Goal: Transaction & Acquisition: Register for event/course

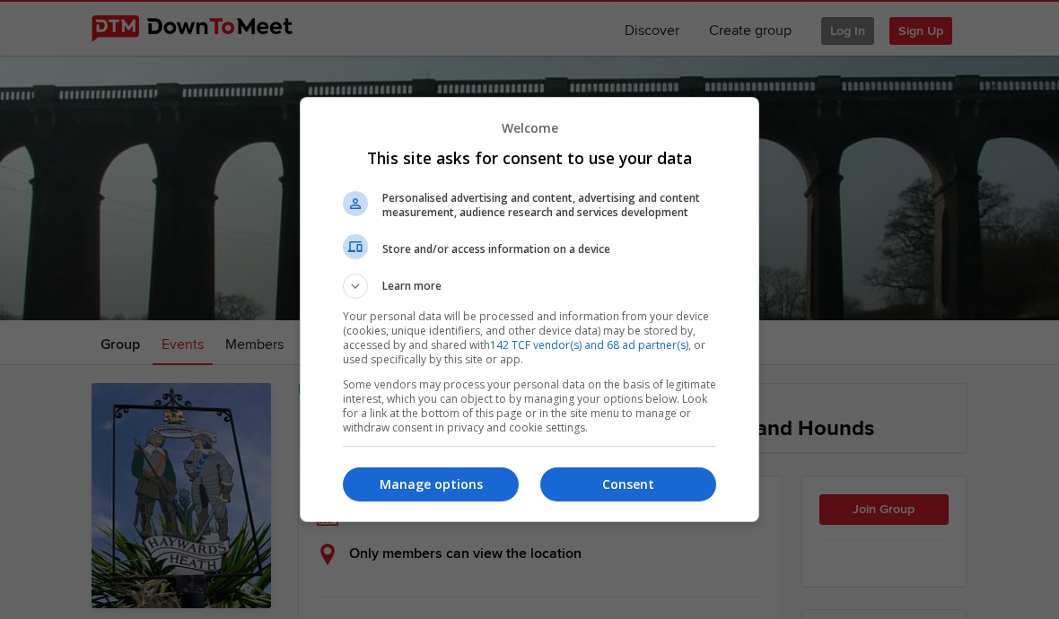
click at [402, 490] on p "Manage options" at bounding box center [431, 484] width 176 height 18
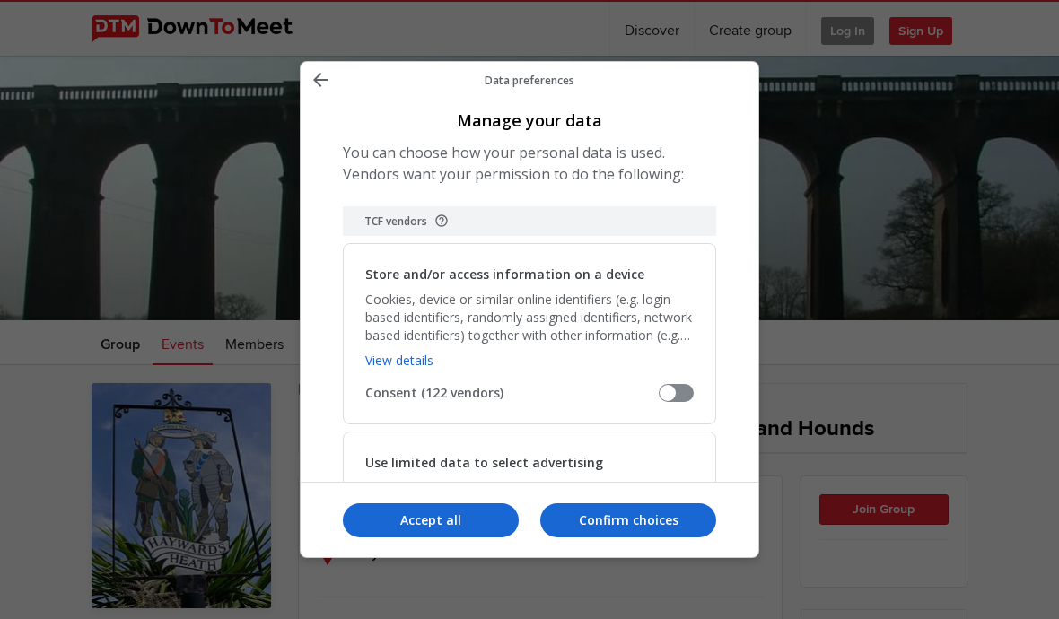
click at [589, 529] on p "Confirm choices" at bounding box center [628, 520] width 176 height 18
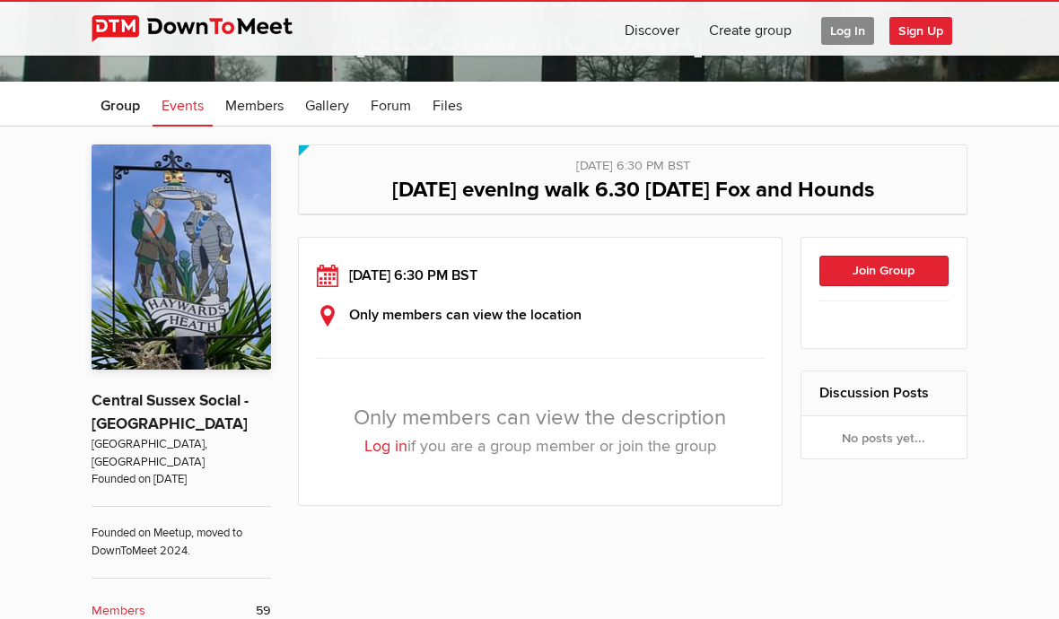
scroll to position [244, 0]
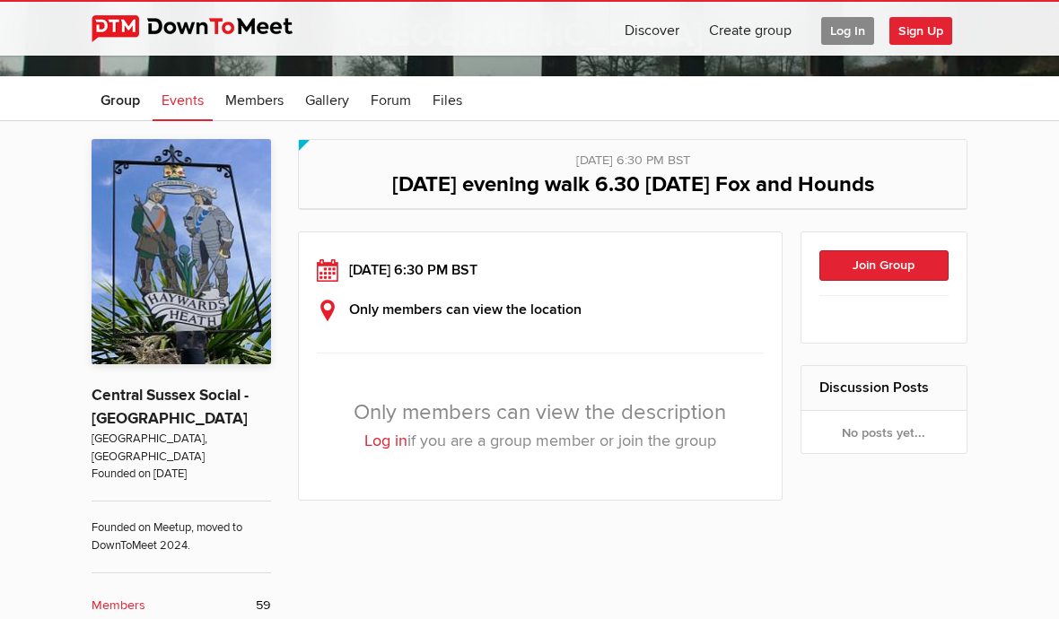
click at [381, 437] on link "Log in" at bounding box center [385, 441] width 43 height 20
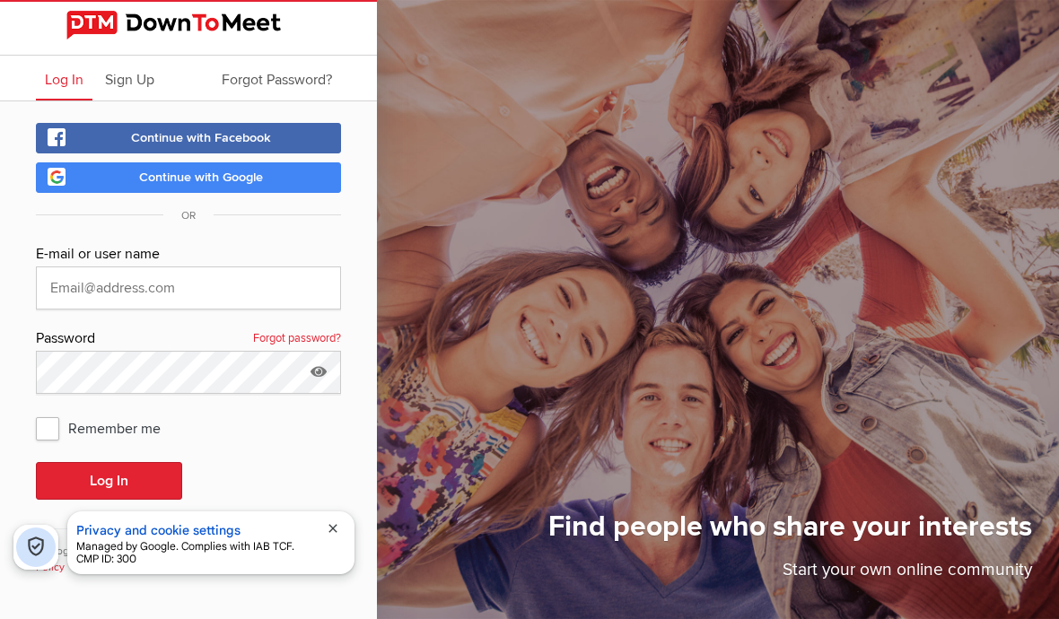
click at [153, 184] on span "Continue with Google" at bounding box center [201, 177] width 124 height 15
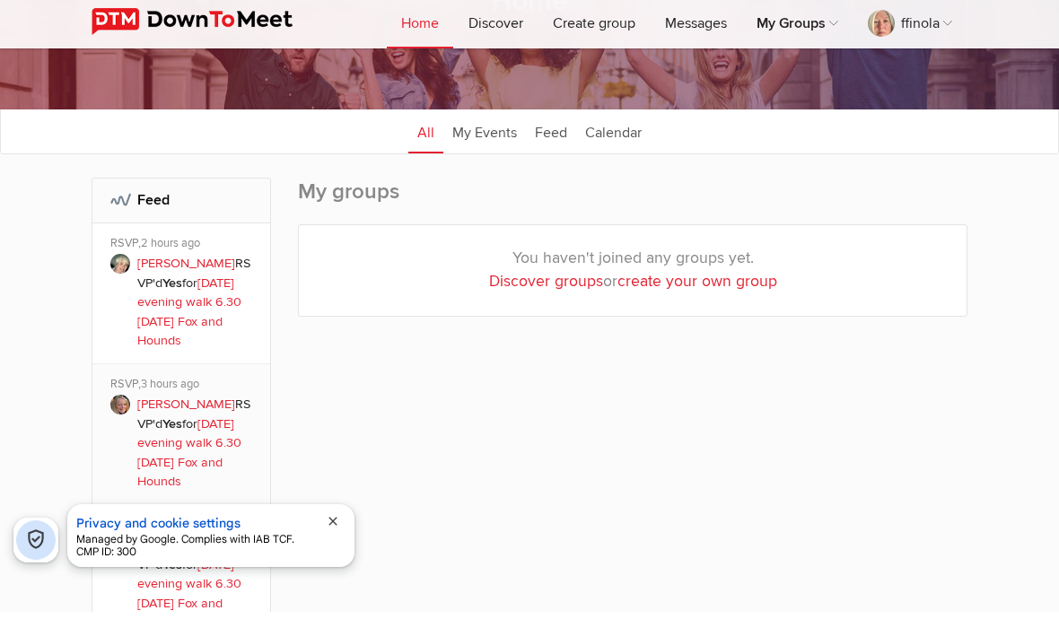
scroll to position [160, 0]
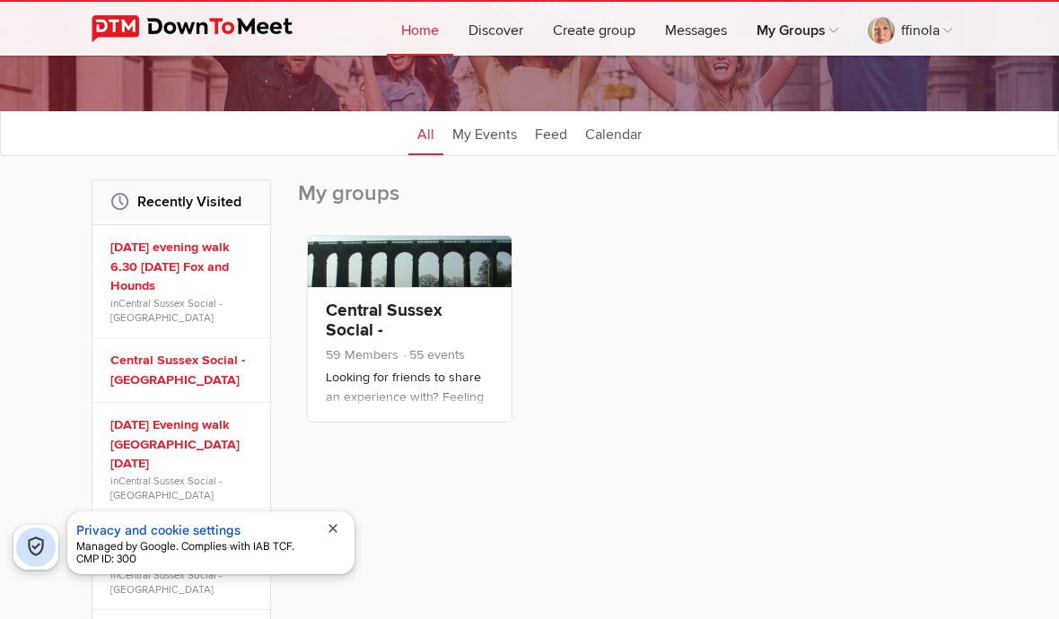
click at [336, 536] on span "close" at bounding box center [333, 528] width 14 height 14
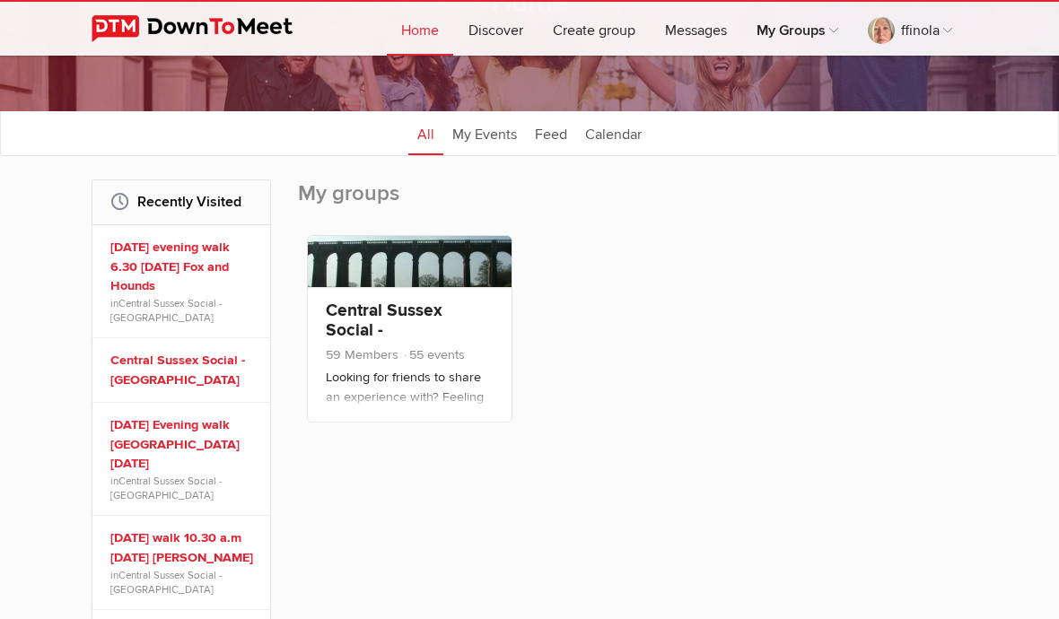
click at [137, 274] on link "[DATE] evening walk 6.30 [DATE] Fox and Hounds" at bounding box center [183, 267] width 147 height 58
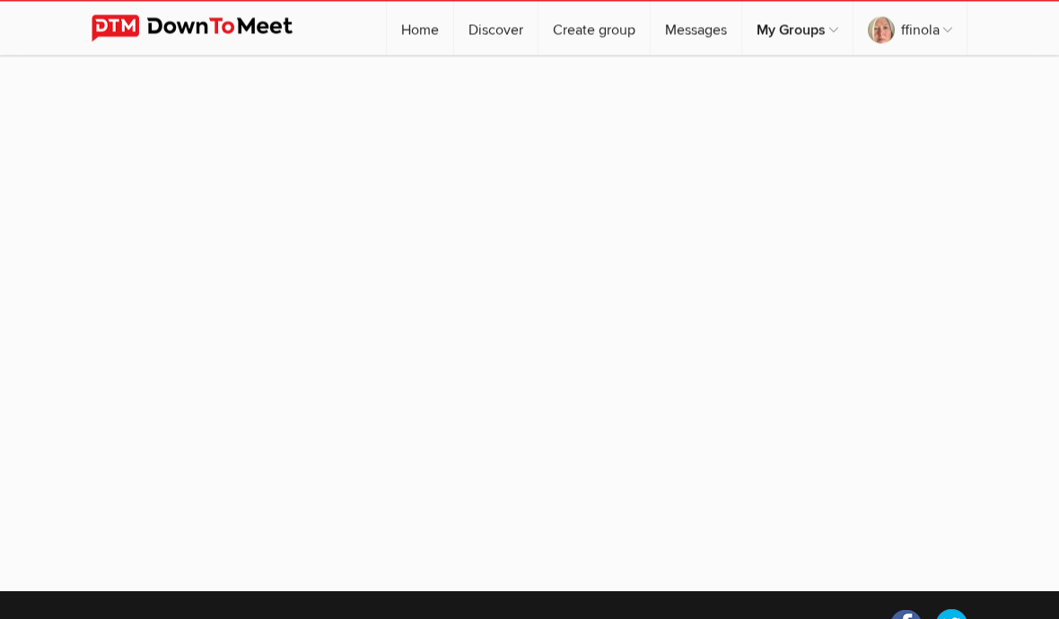
scroll to position [154, 0]
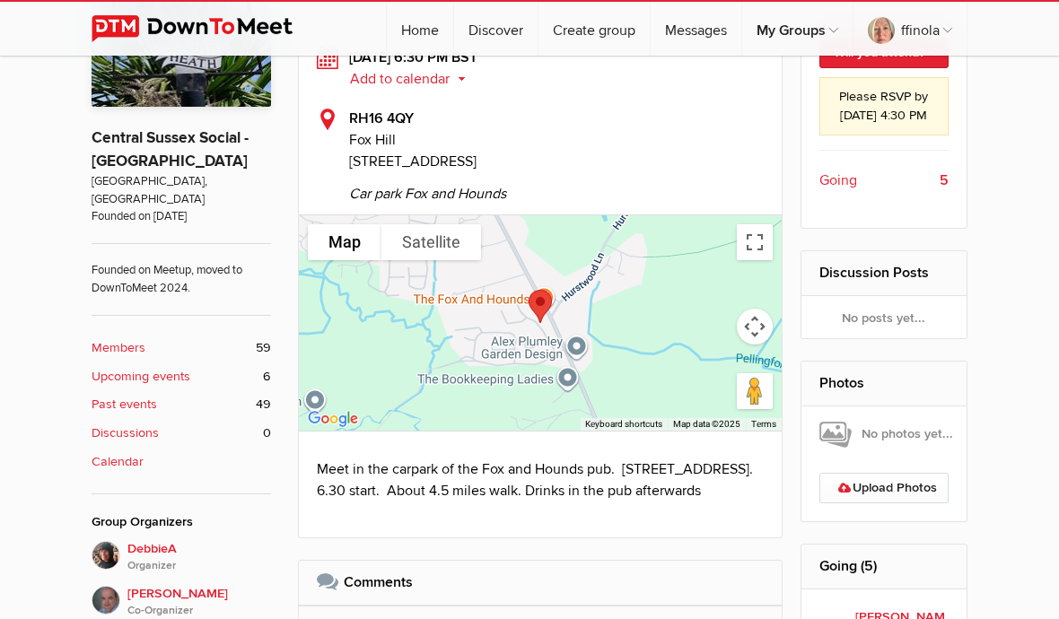
scroll to position [503, 0]
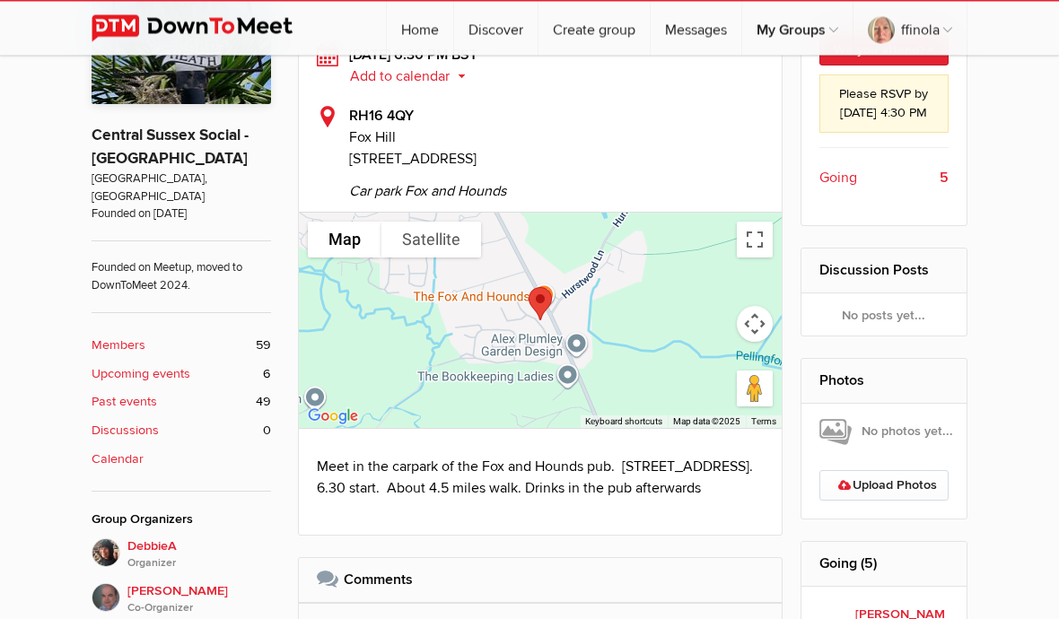
click at [432, 344] on div at bounding box center [540, 321] width 483 height 215
click at [502, 320] on div at bounding box center [540, 321] width 483 height 215
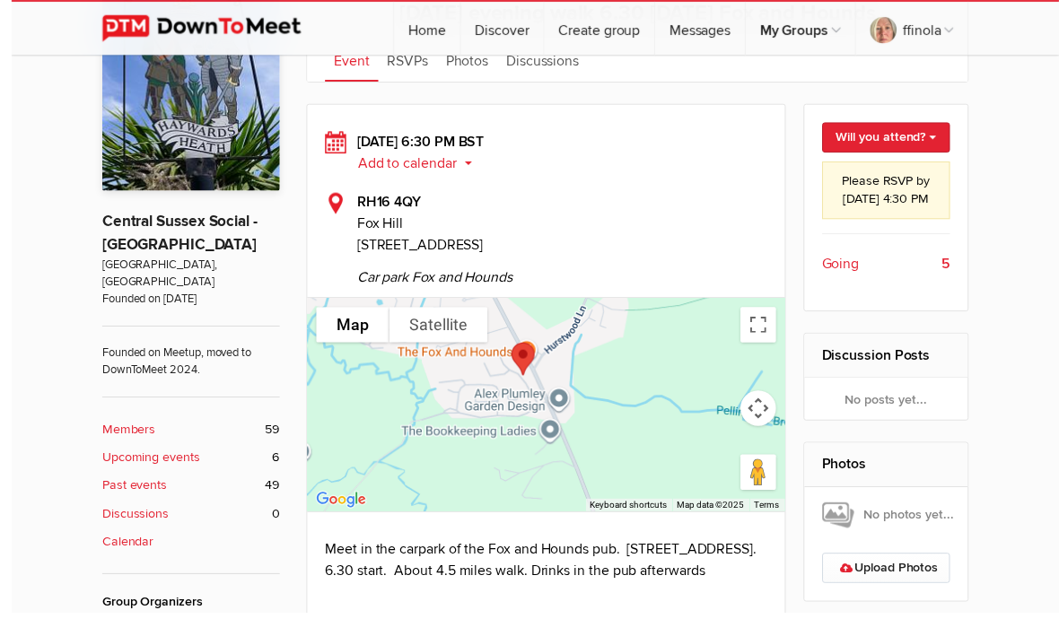
scroll to position [440, 0]
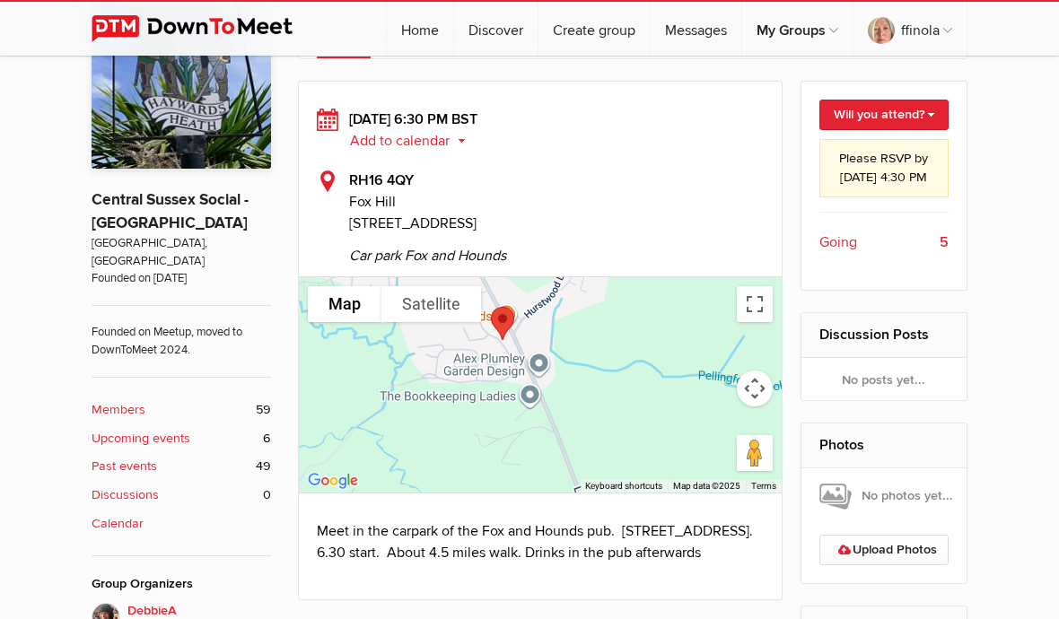
click at [442, 398] on div at bounding box center [540, 384] width 483 height 215
click at [441, 398] on div at bounding box center [540, 384] width 483 height 215
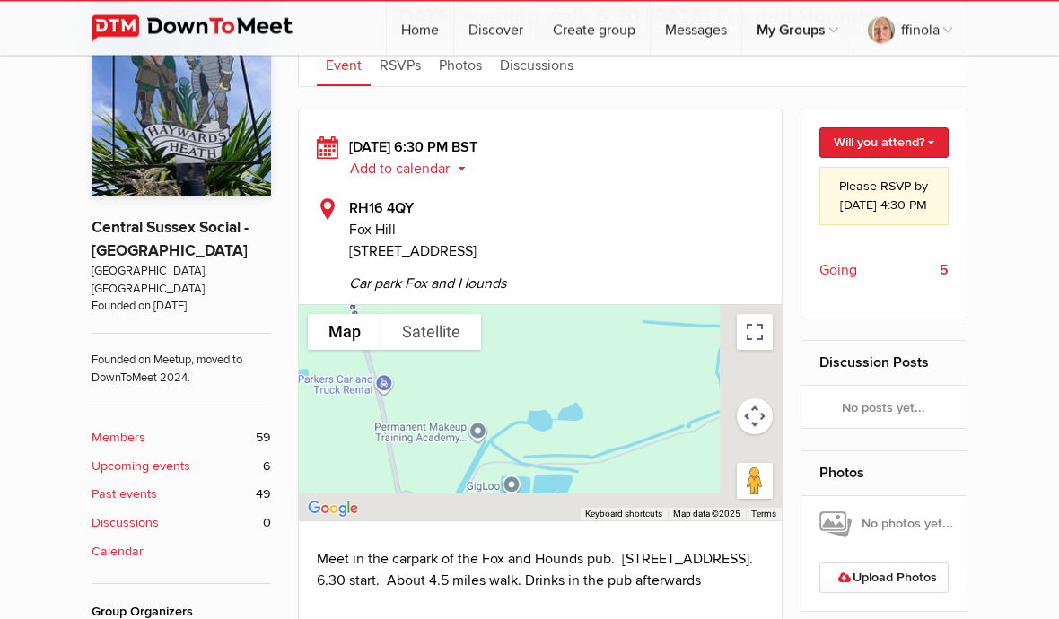
scroll to position [412, 0]
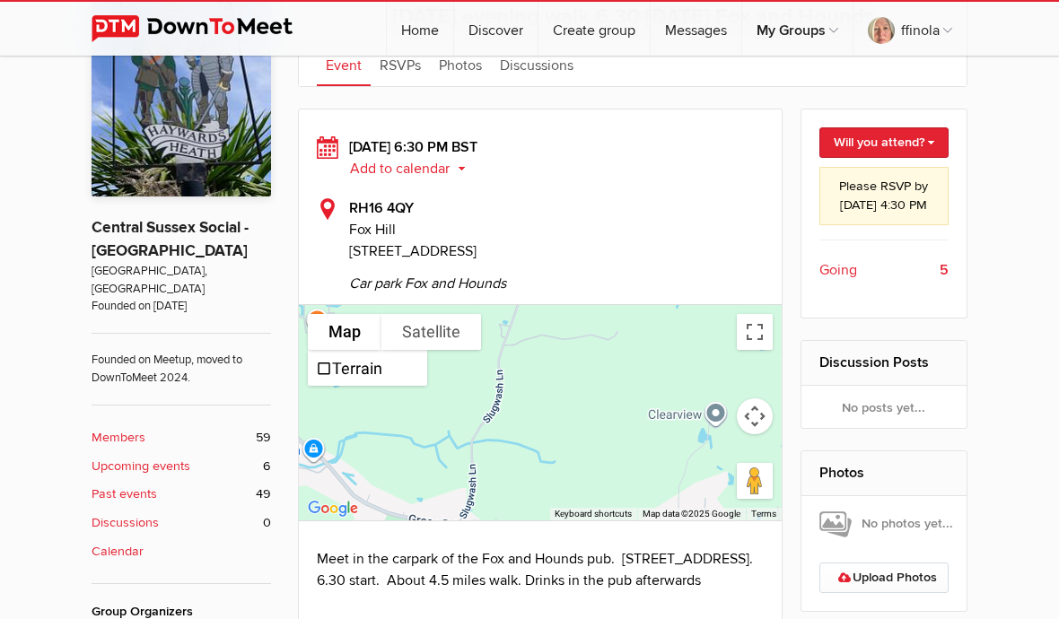
click at [513, 414] on div at bounding box center [540, 412] width 483 height 215
click at [536, 441] on div at bounding box center [540, 412] width 483 height 215
click at [748, 325] on button "Toggle fullscreen view" at bounding box center [755, 332] width 36 height 36
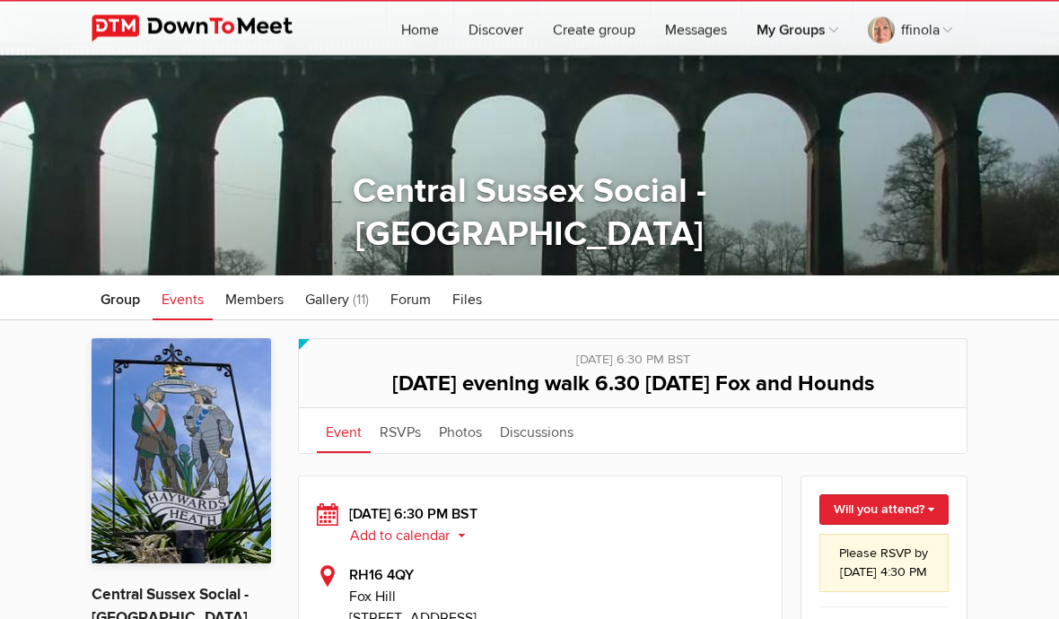
scroll to position [0, 0]
